Goal: Obtain resource: Obtain resource

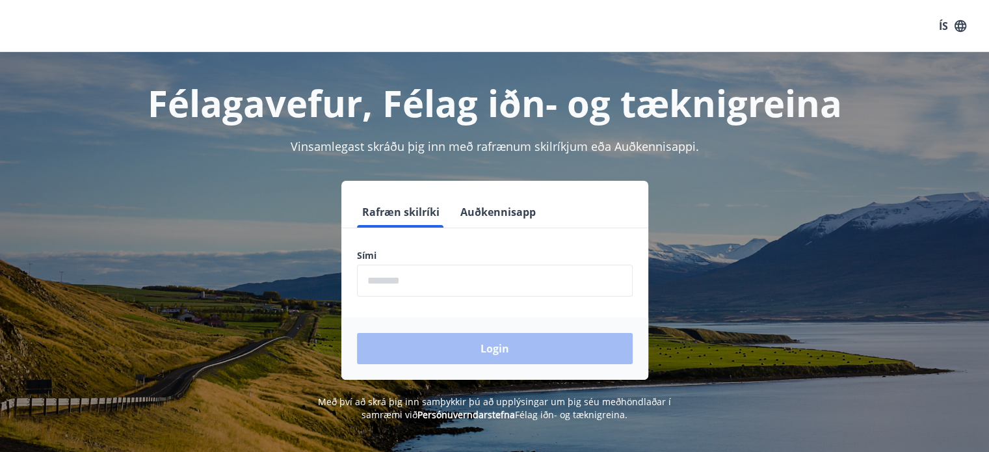
click at [394, 279] on input "phone" at bounding box center [495, 281] width 276 height 32
type input "********"
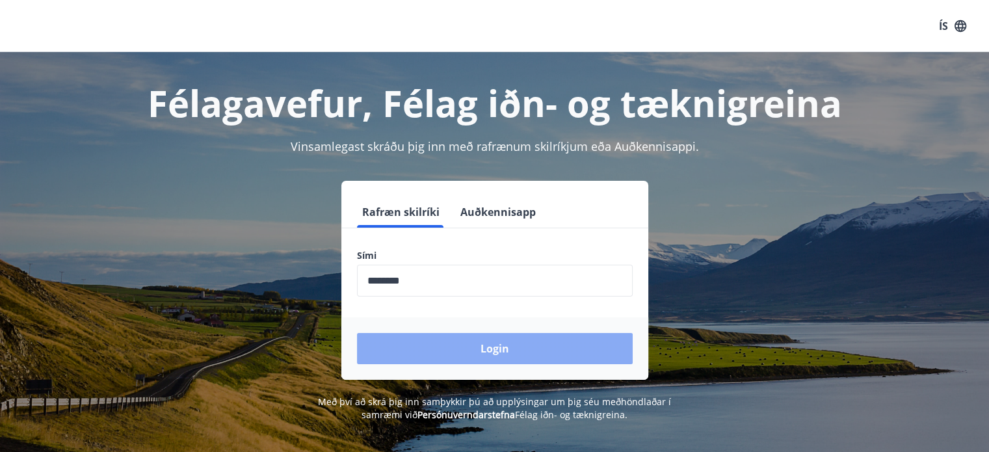
click at [473, 349] on button "Login" at bounding box center [495, 348] width 276 height 31
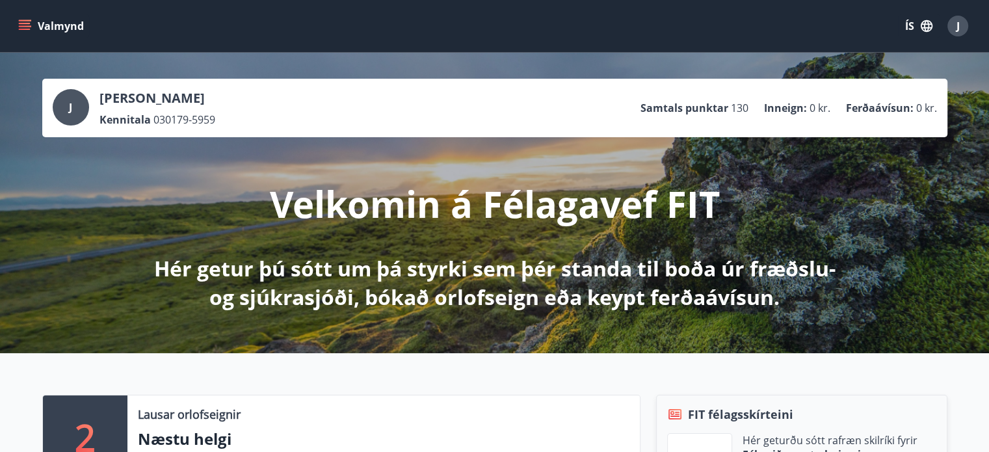
click at [26, 18] on button "Valmynd" at bounding box center [52, 25] width 73 height 23
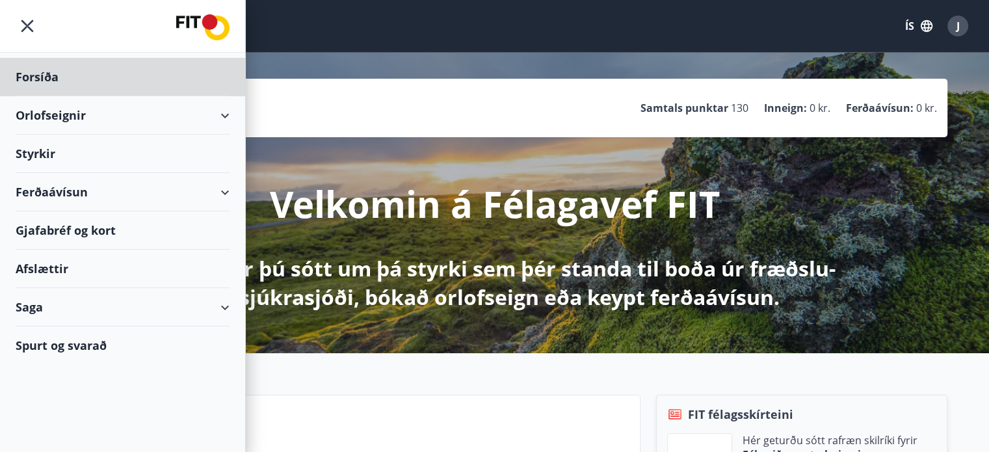
click at [38, 96] on div "Styrkir" at bounding box center [123, 77] width 214 height 38
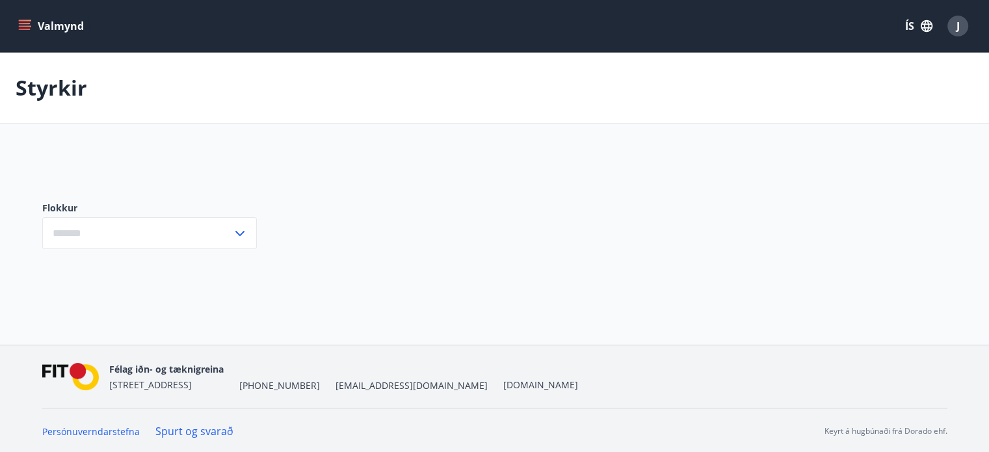
type input "***"
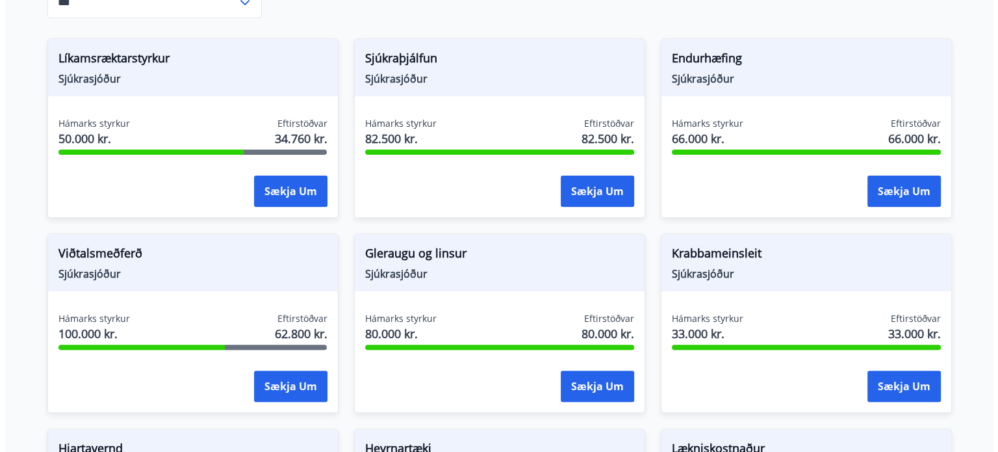
scroll to position [420, 0]
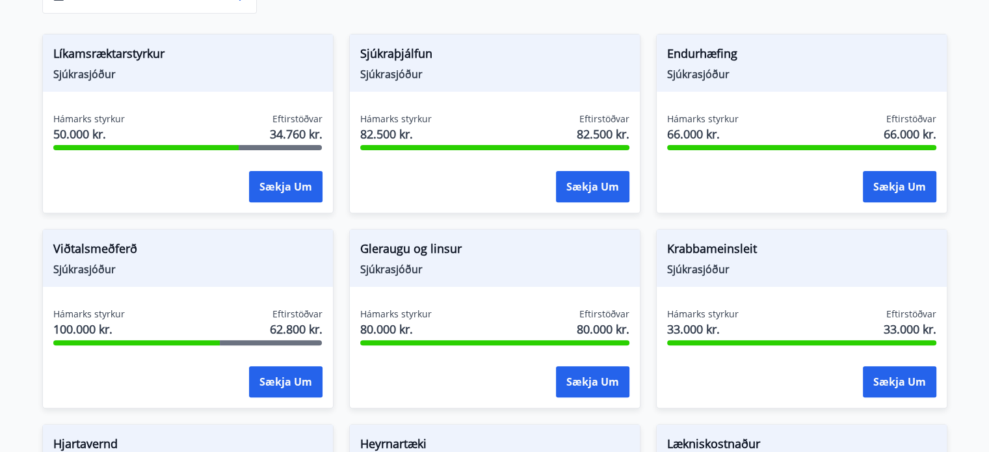
click at [68, 66] on div "Líkamsræktarstyrkur Sjúkrasjóður" at bounding box center [188, 62] width 290 height 57
click at [287, 178] on button "Sækja um" at bounding box center [285, 186] width 73 height 31
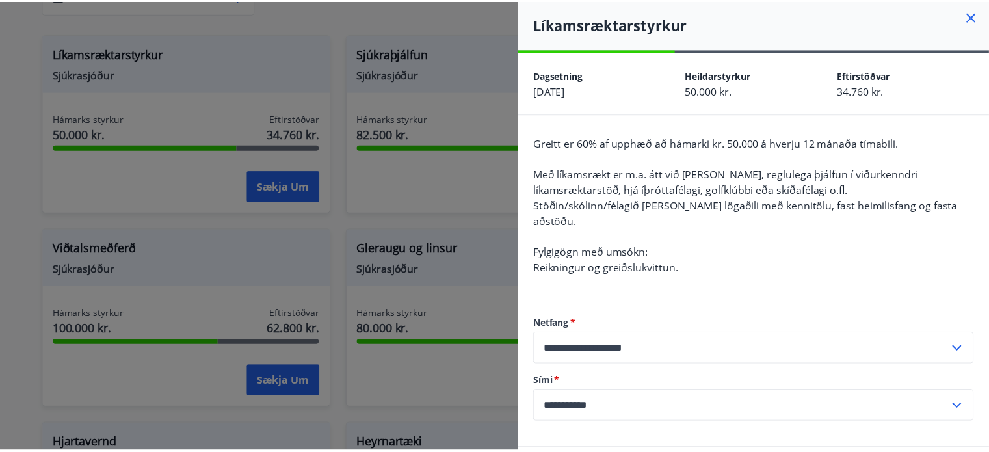
scroll to position [0, 0]
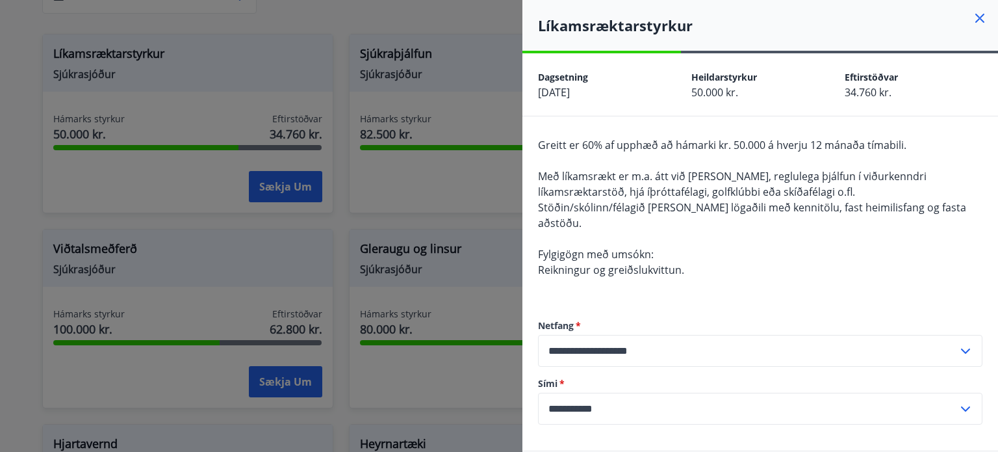
click at [333, 18] on div at bounding box center [499, 226] width 998 height 452
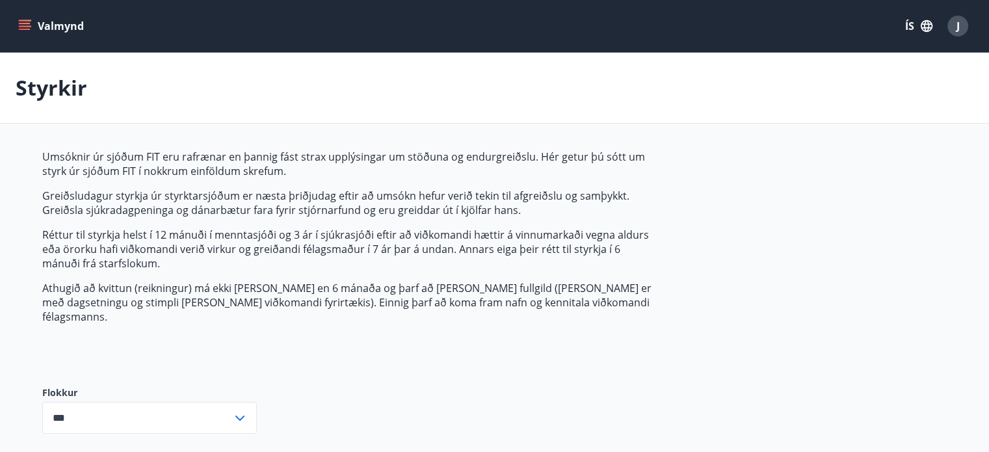
click at [34, 21] on button "Valmynd" at bounding box center [52, 25] width 73 height 23
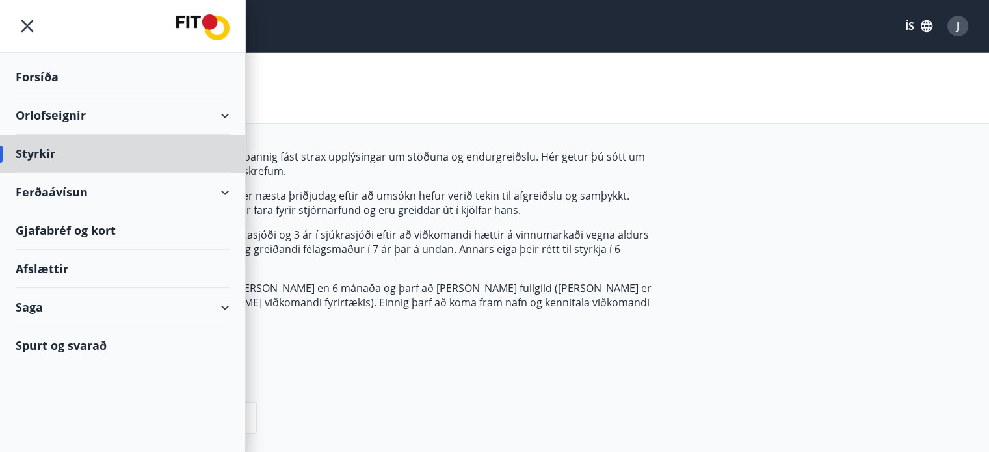
click at [45, 74] on div "Forsíða" at bounding box center [123, 77] width 214 height 38
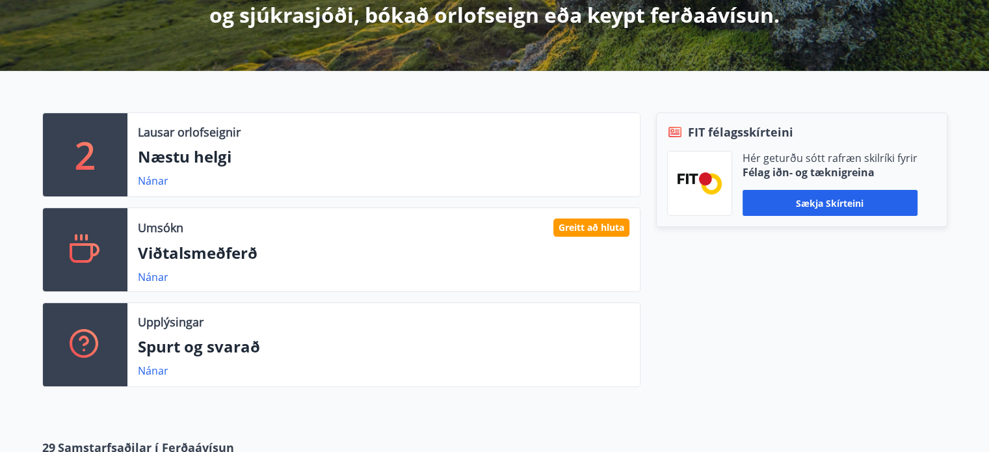
scroll to position [260, 0]
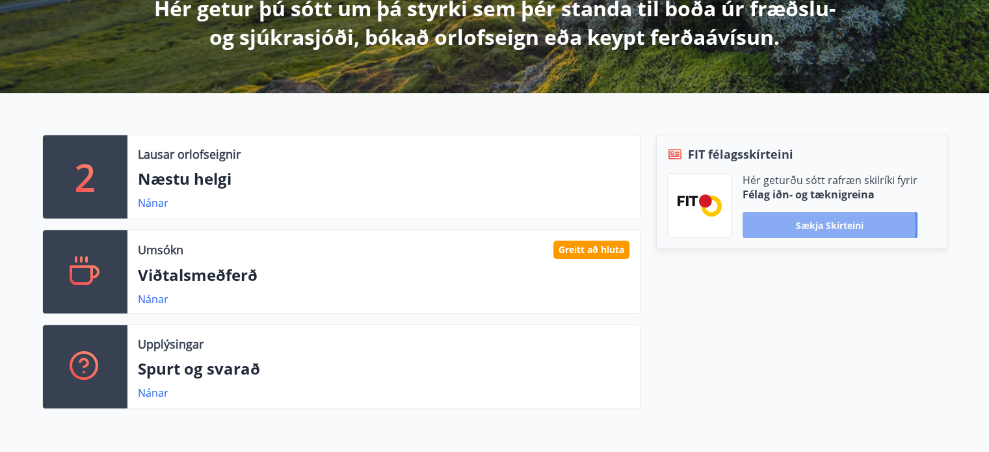
click at [825, 225] on button "Sækja skírteini" at bounding box center [829, 225] width 175 height 26
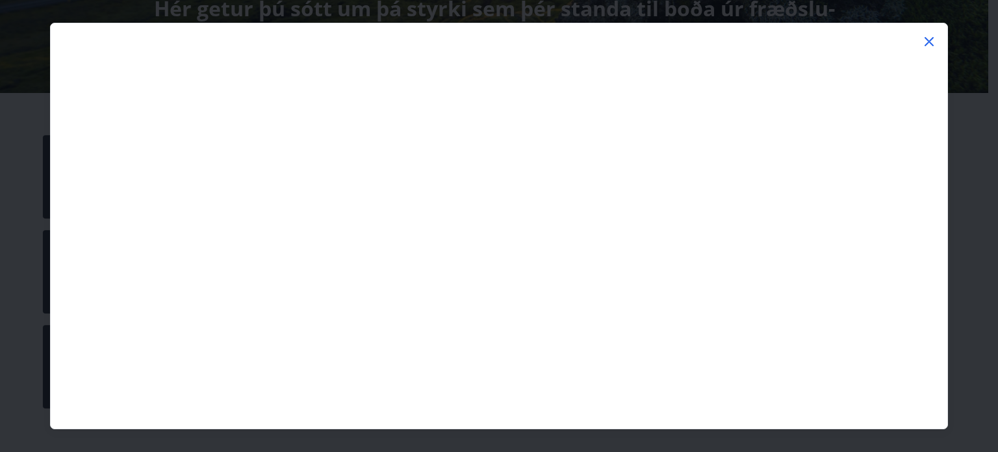
click at [931, 40] on icon at bounding box center [929, 41] width 9 height 9
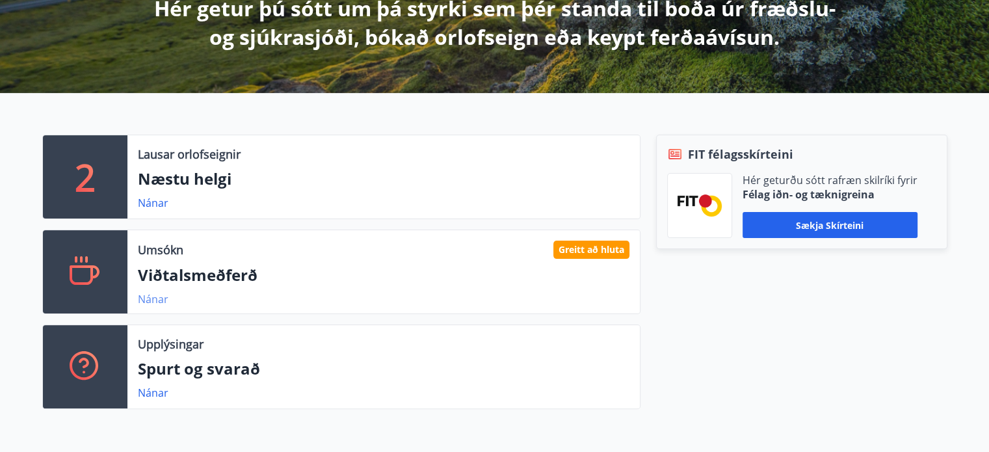
click at [151, 298] on link "Nánar" at bounding box center [153, 299] width 31 height 14
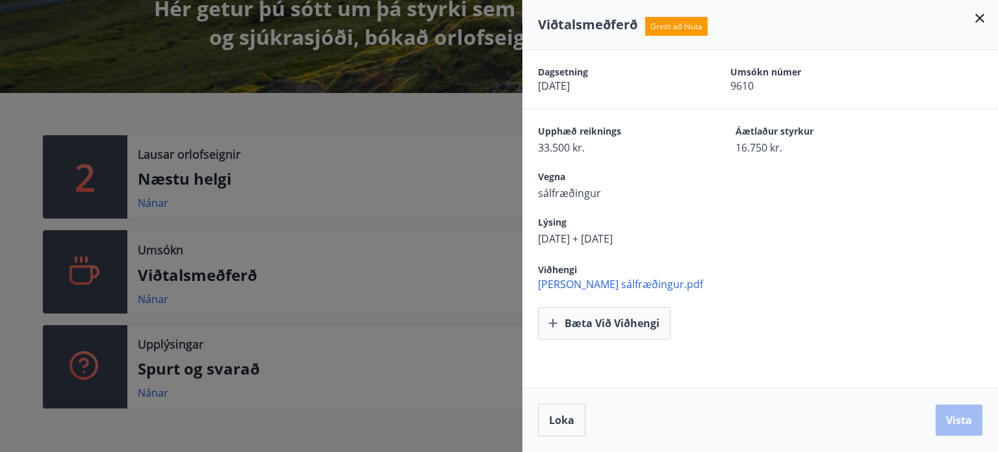
click at [415, 168] on div at bounding box center [499, 226] width 998 height 452
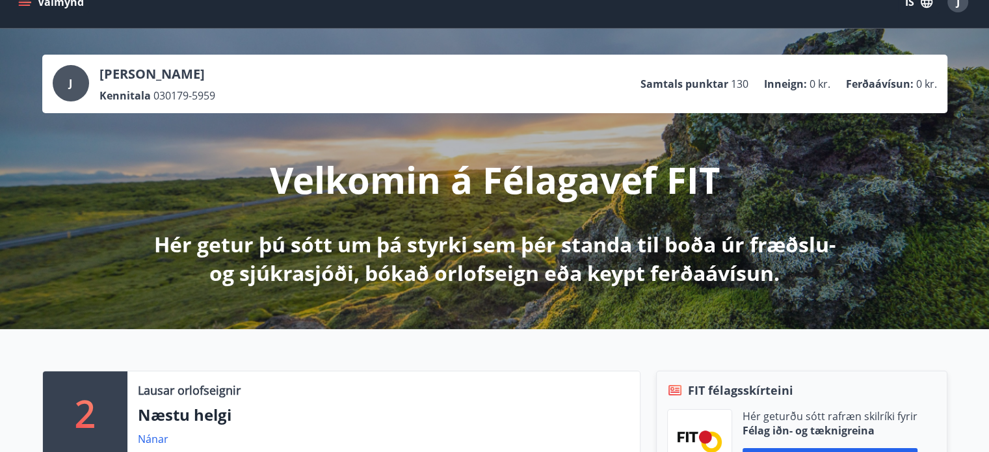
scroll to position [0, 0]
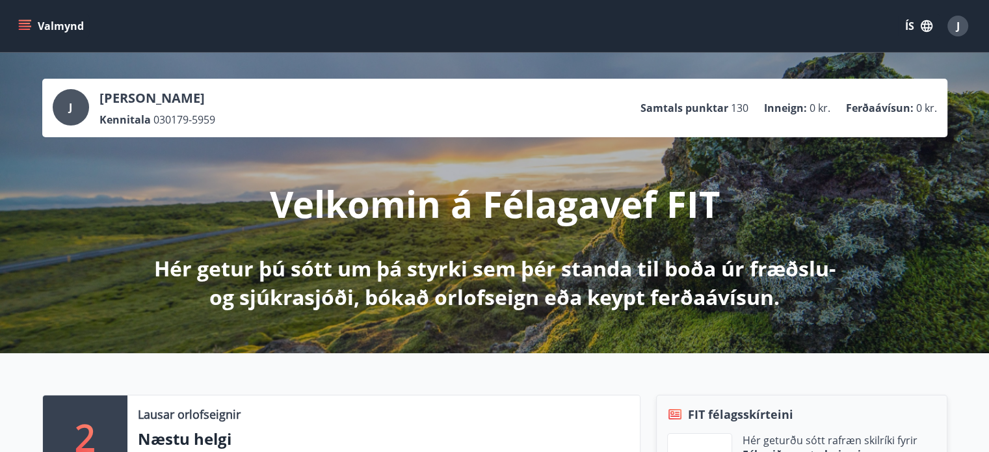
click at [960, 26] on div "J" at bounding box center [957, 26] width 21 height 21
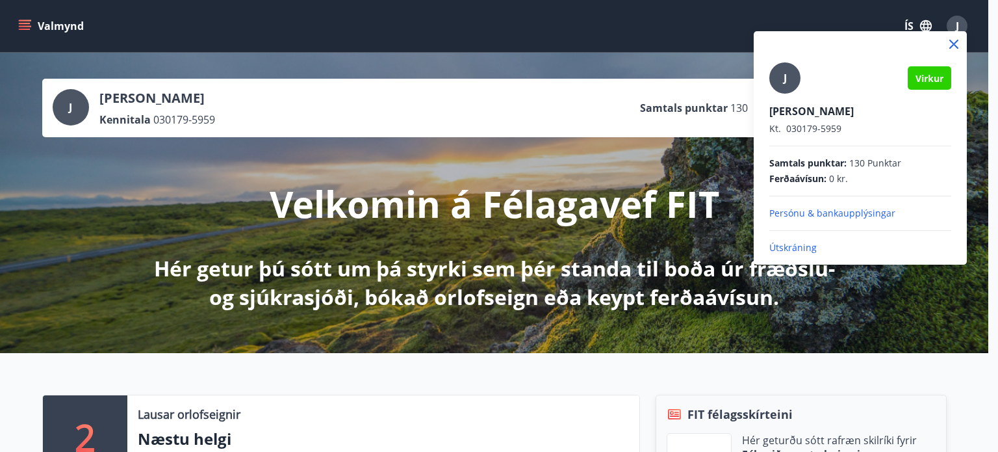
click at [23, 27] on div at bounding box center [499, 226] width 998 height 452
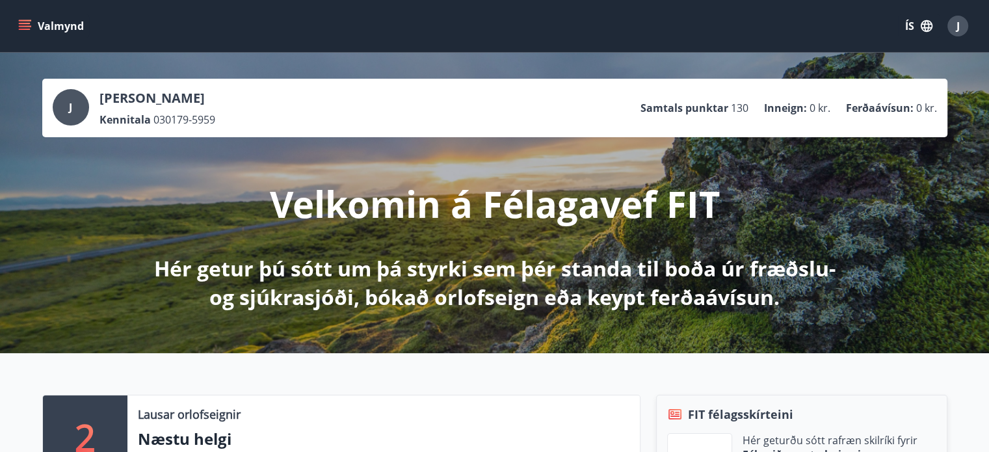
click at [23, 27] on icon "menu" at bounding box center [24, 25] width 13 height 13
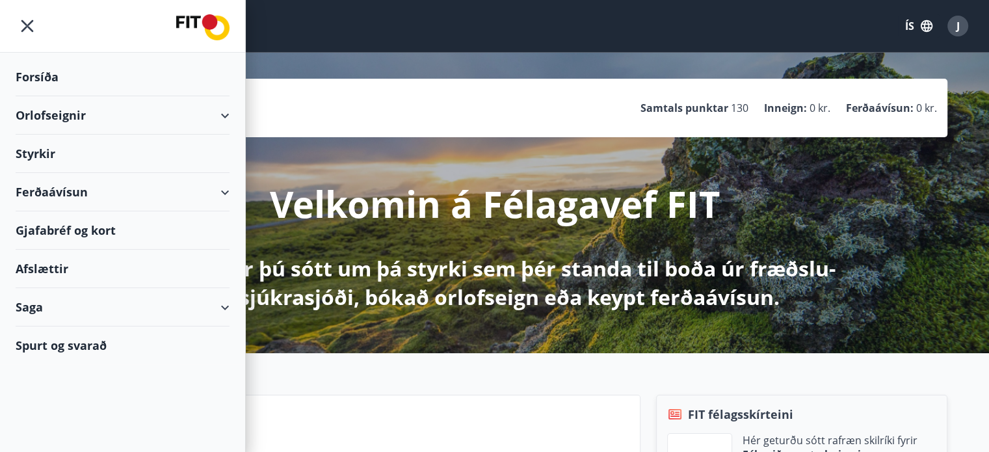
click at [213, 305] on div "Saga" at bounding box center [123, 307] width 214 height 38
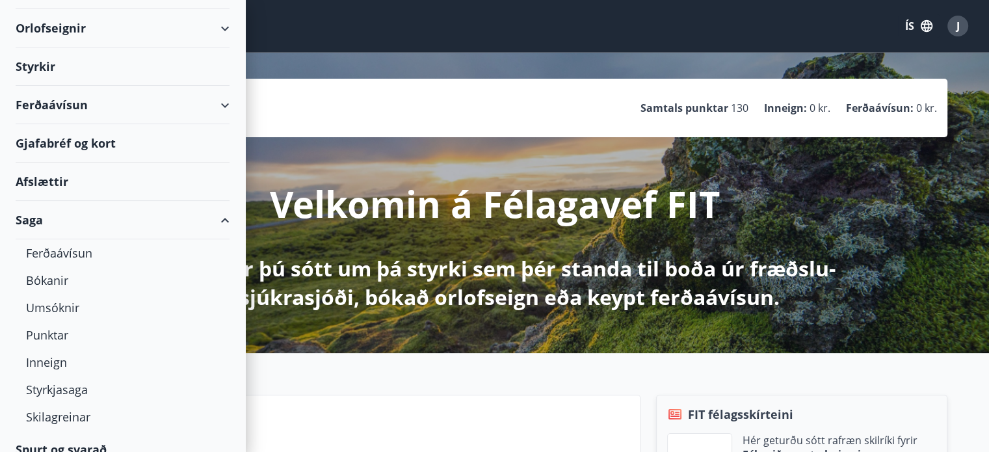
scroll to position [102, 0]
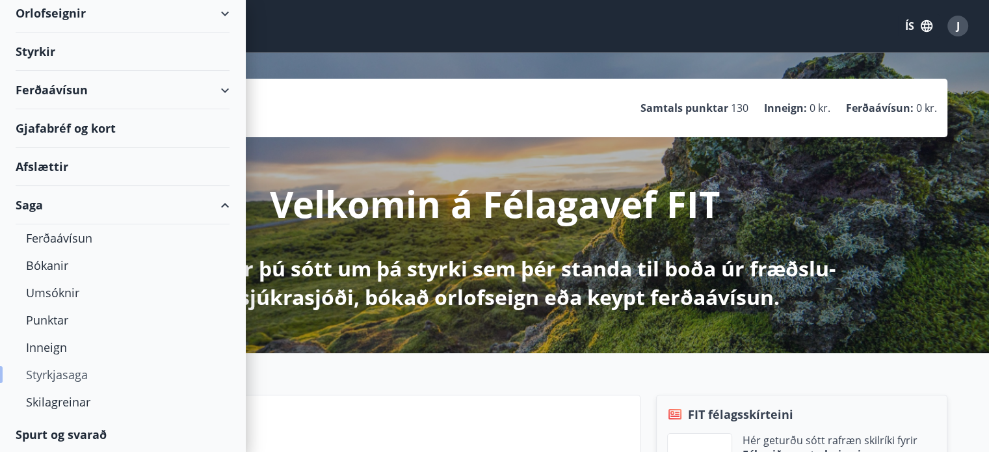
click at [64, 374] on div "Styrkjasaga" at bounding box center [122, 374] width 193 height 27
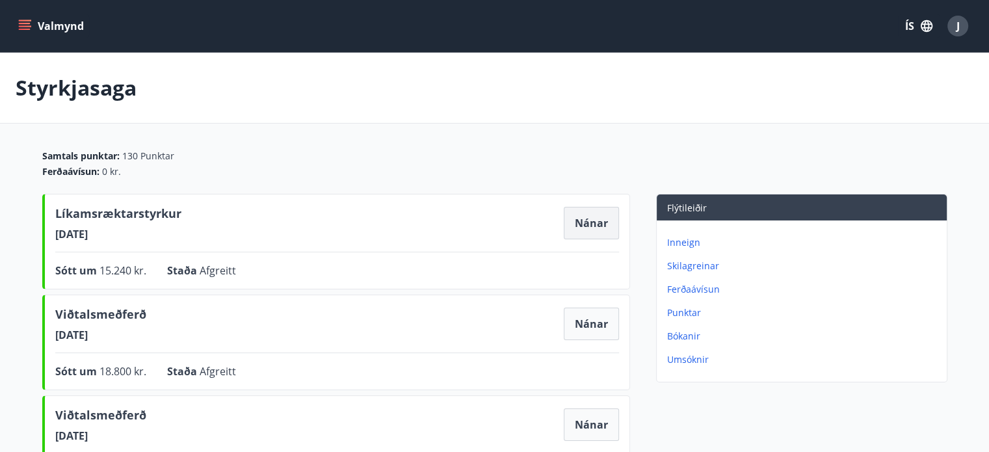
click at [601, 224] on button "Nánar" at bounding box center [591, 223] width 55 height 32
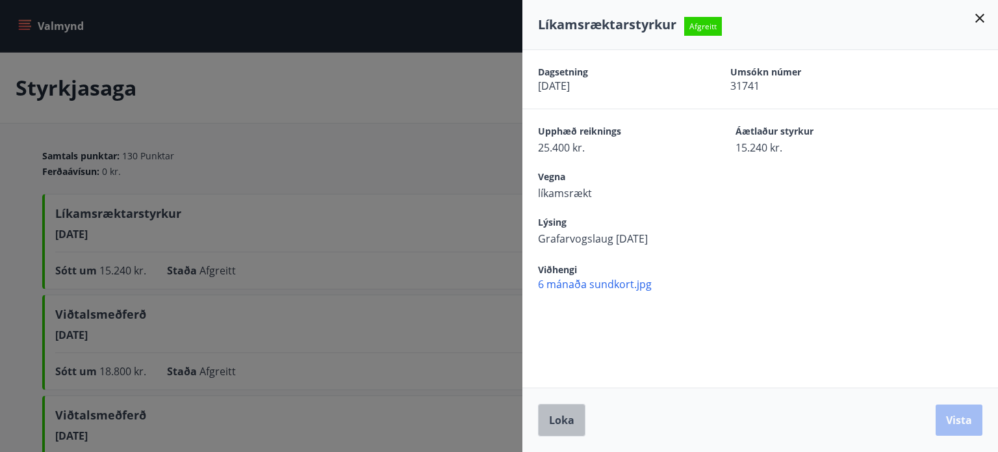
click at [562, 417] on span "Loka" at bounding box center [561, 420] width 25 height 14
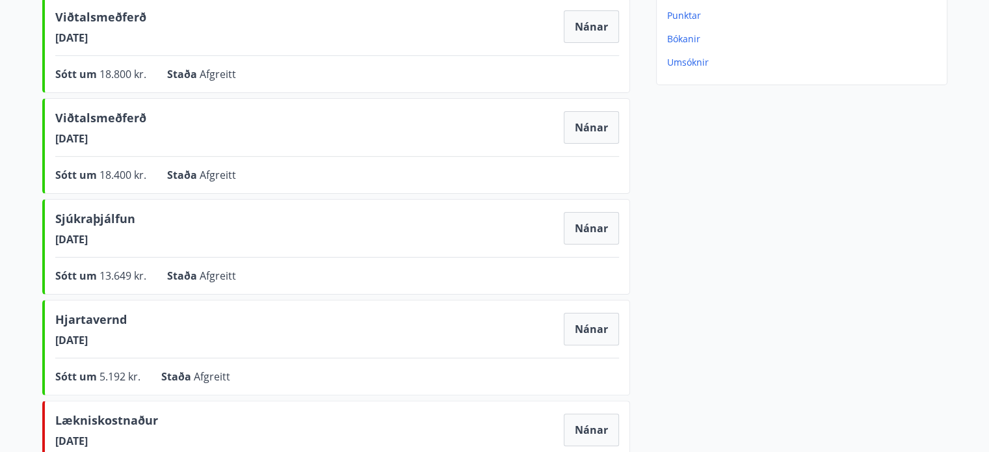
scroll to position [325, 0]
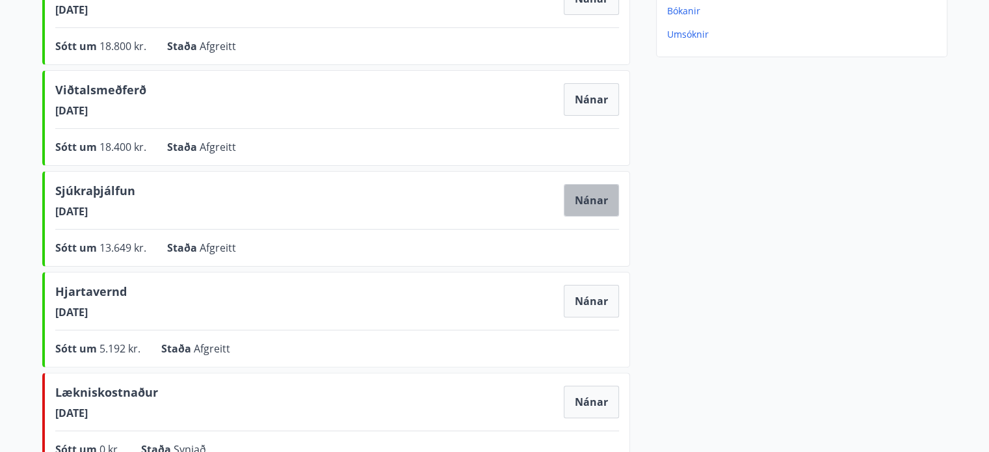
click at [591, 187] on button "Nánar" at bounding box center [591, 200] width 55 height 32
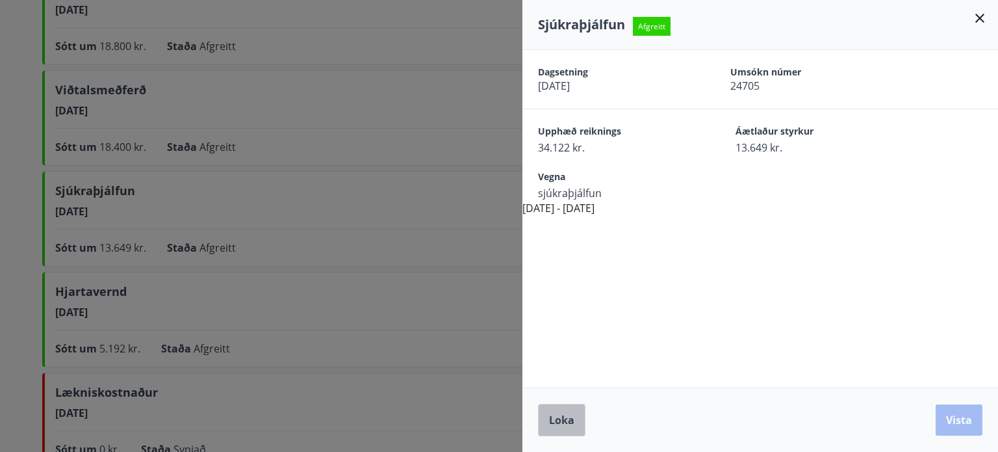
click at [567, 423] on span "Loka" at bounding box center [561, 420] width 25 height 14
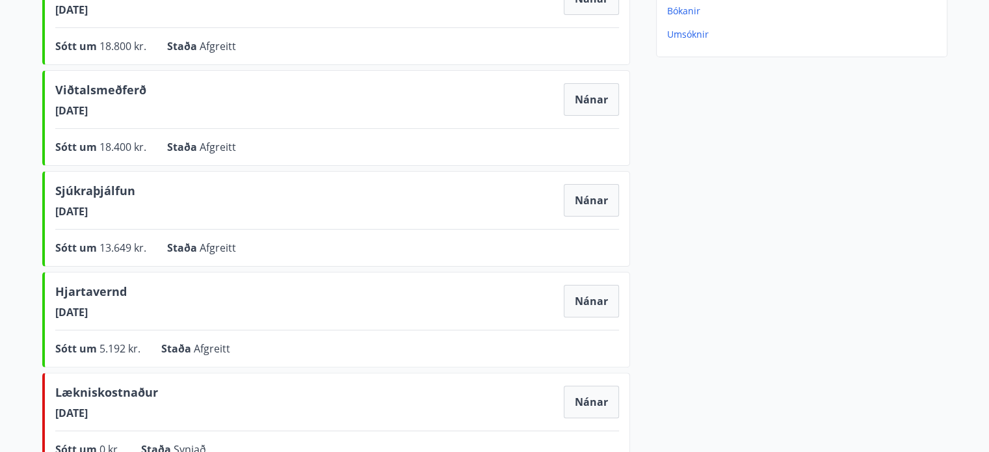
scroll to position [0, 0]
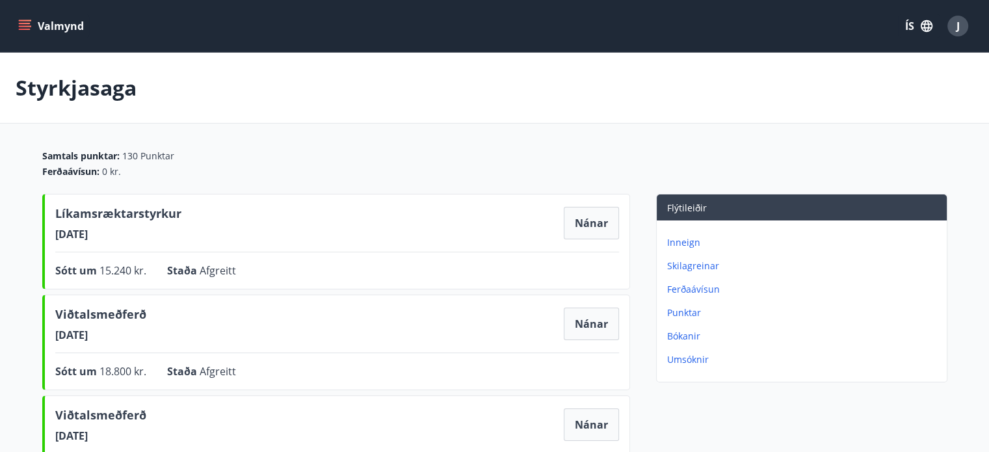
click at [24, 24] on icon "menu" at bounding box center [24, 25] width 13 height 13
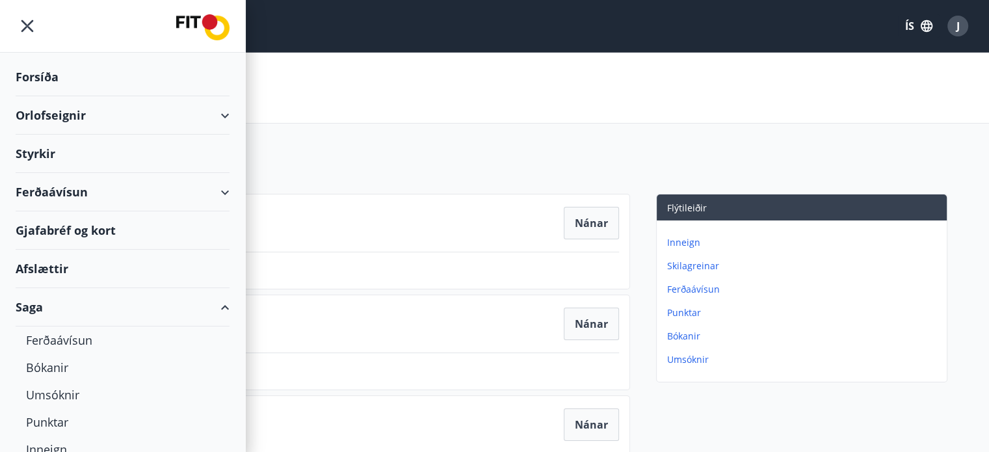
click at [36, 96] on div "Styrkir" at bounding box center [123, 77] width 214 height 38
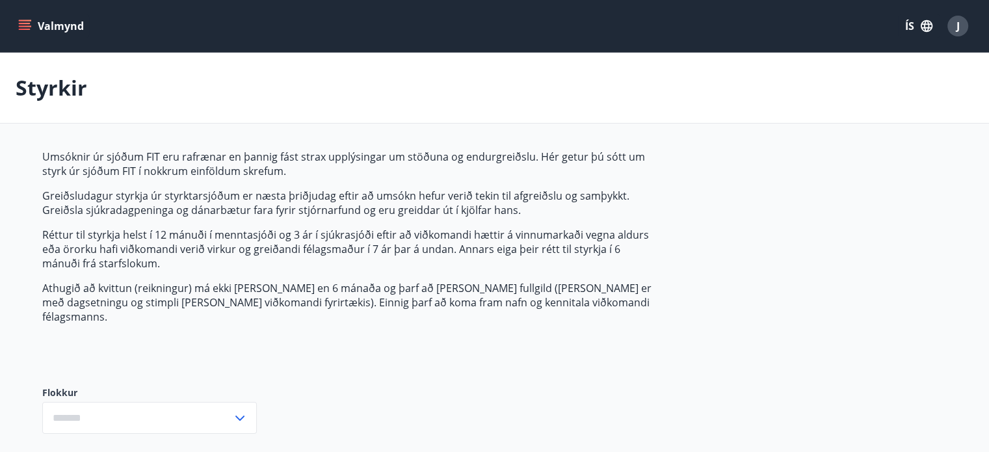
type input "***"
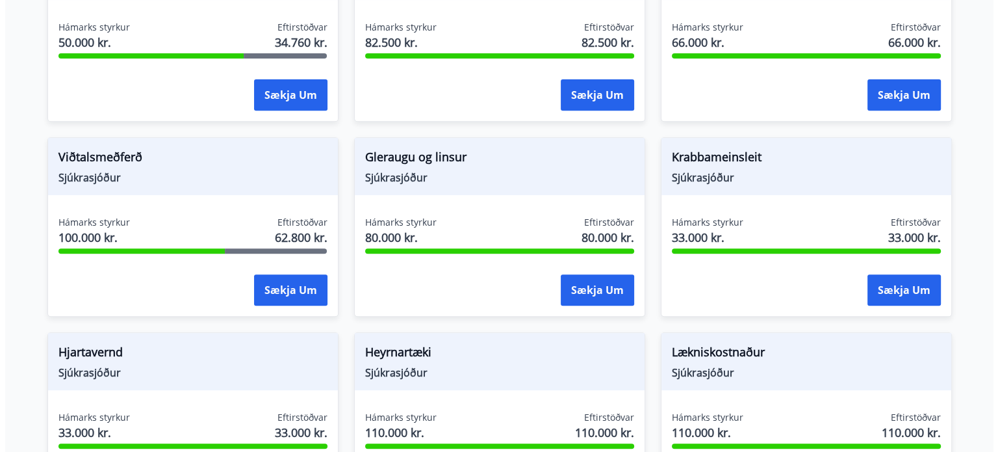
scroll to position [520, 0]
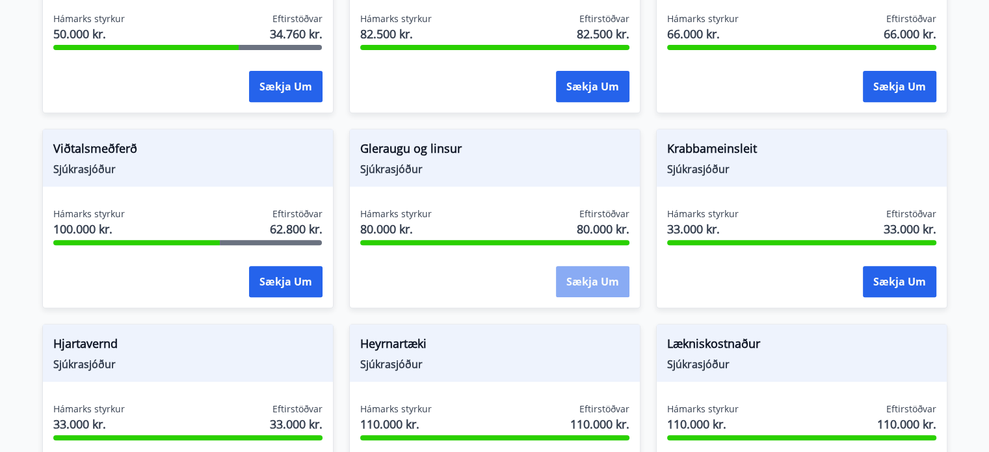
click at [584, 266] on button "Sækja um" at bounding box center [592, 281] width 73 height 31
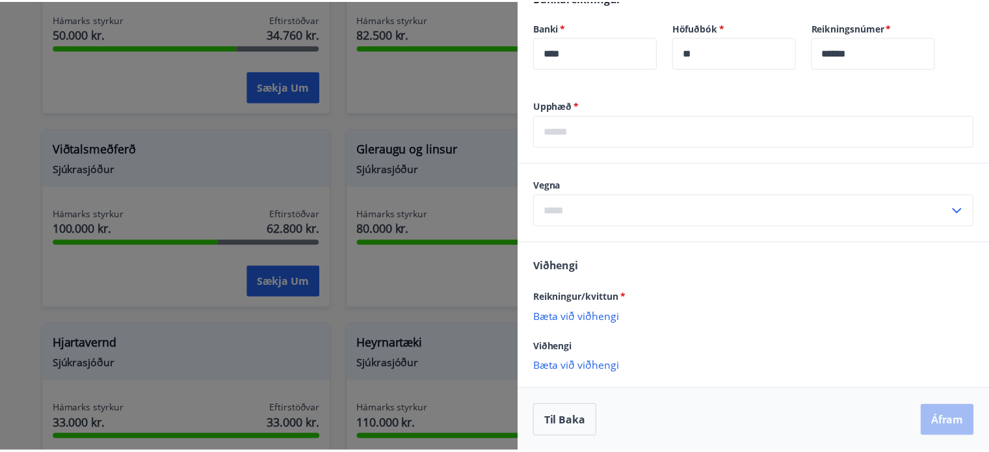
scroll to position [400, 0]
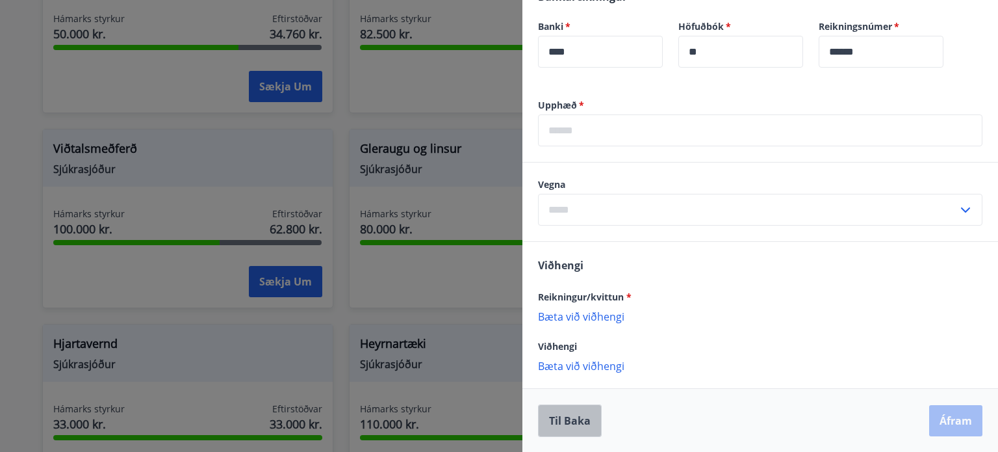
click at [557, 413] on button "Til baka" at bounding box center [570, 420] width 64 height 32
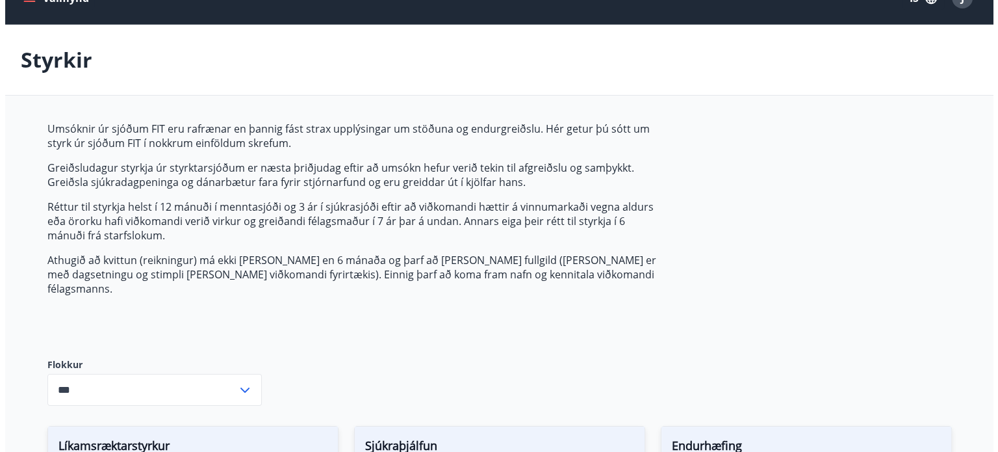
scroll to position [0, 0]
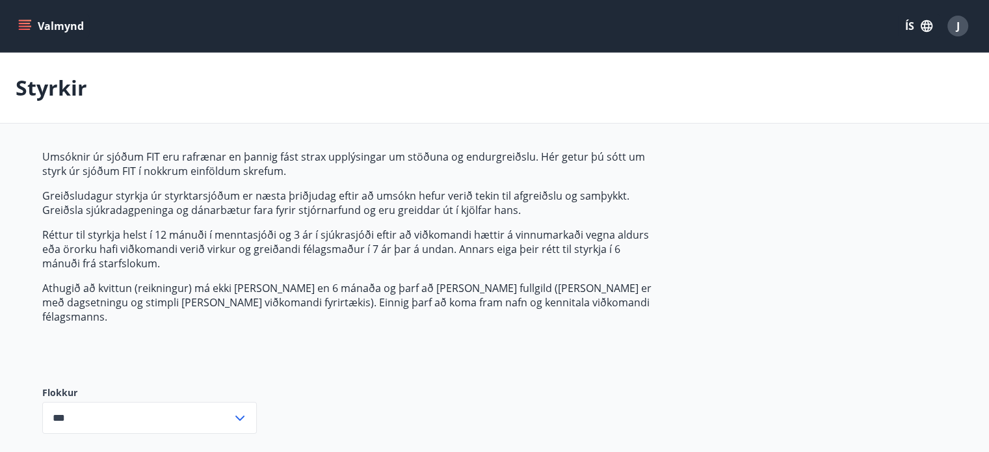
click at [961, 18] on div "J" at bounding box center [957, 26] width 21 height 21
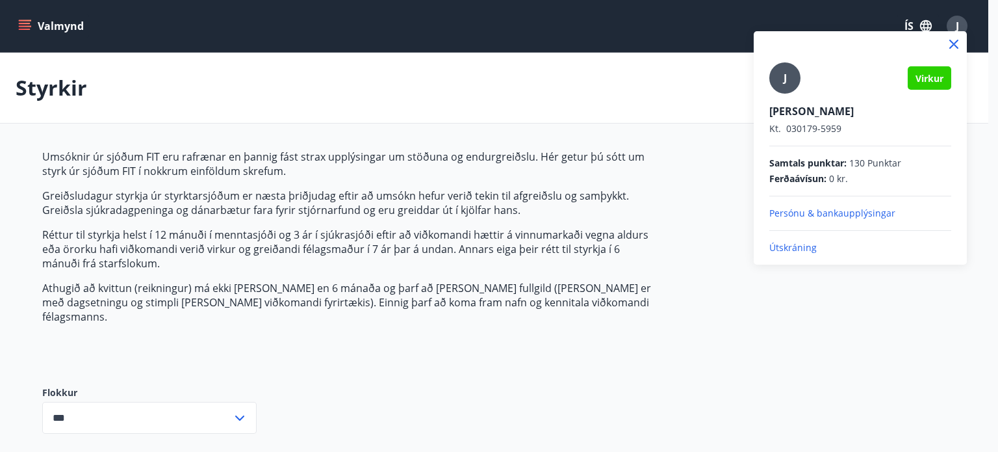
click at [793, 242] on p "Útskráning" at bounding box center [861, 247] width 182 height 13
